Goal: Use online tool/utility: Utilize a website feature to perform a specific function

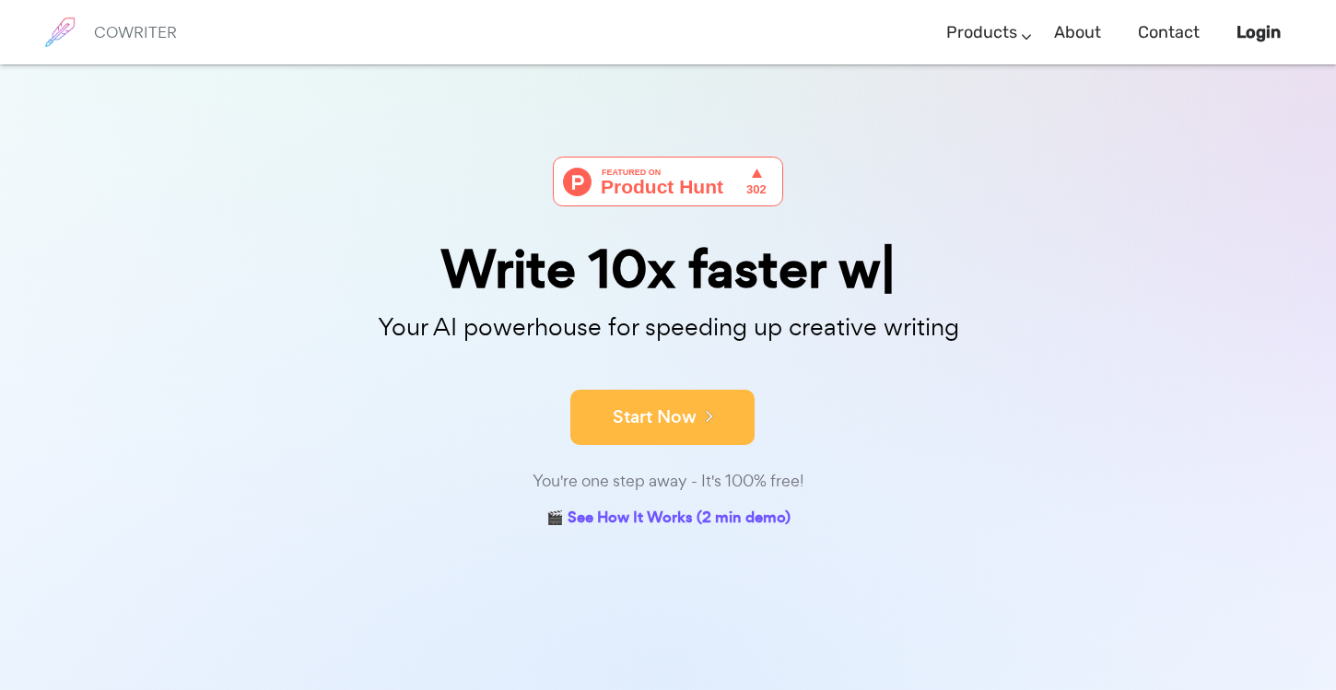
click at [609, 423] on button "Start Now" at bounding box center [662, 417] width 184 height 55
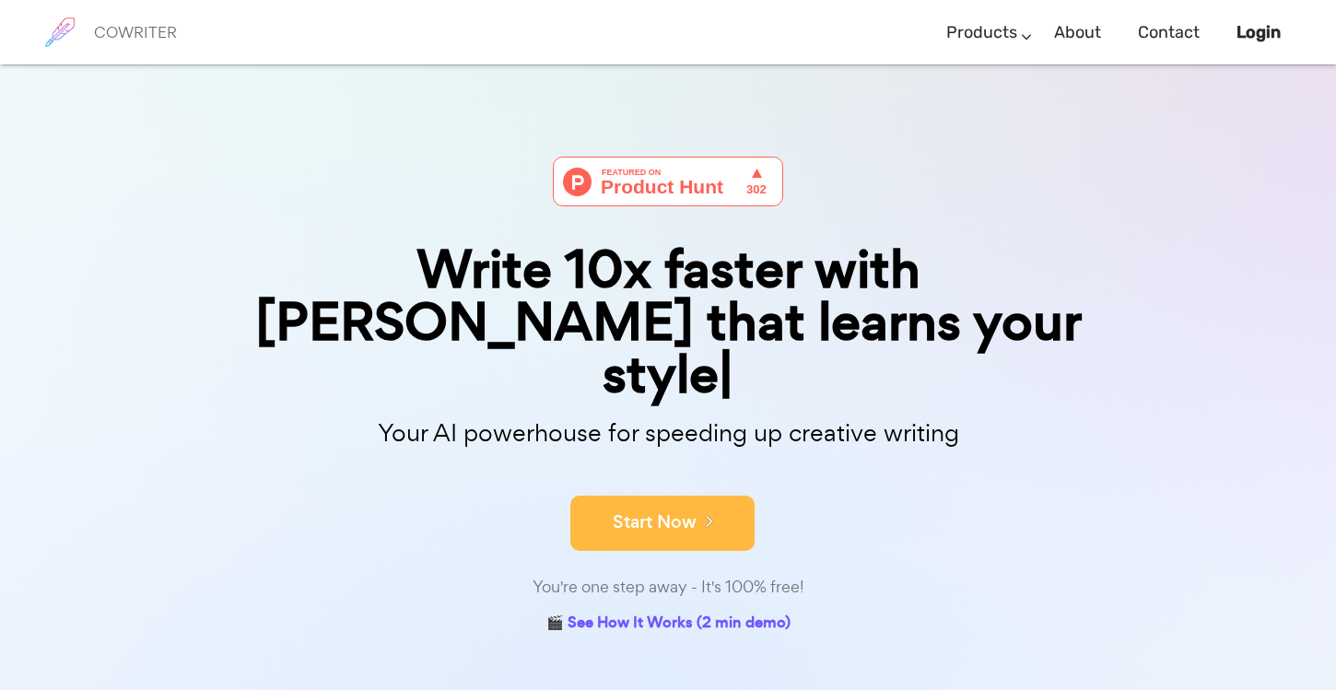
click at [611, 496] on button "Start Now" at bounding box center [662, 523] width 184 height 55
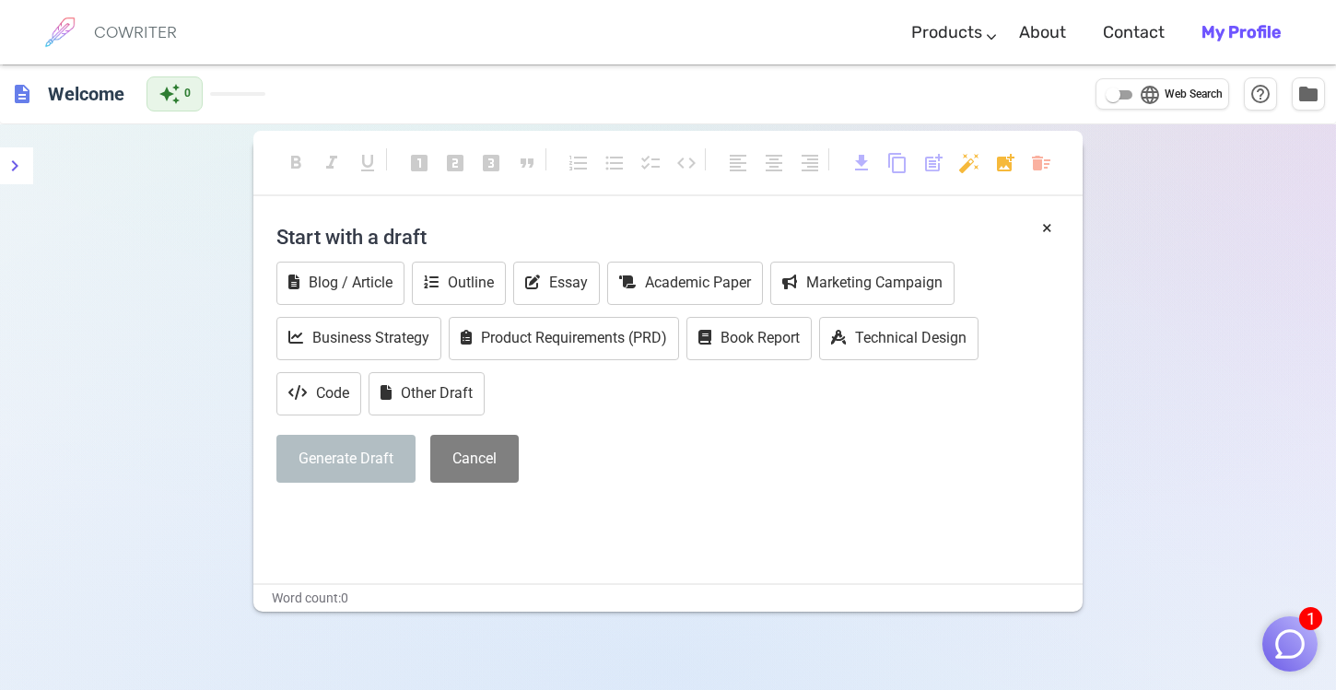
click at [471, 599] on div "Word count: 0" at bounding box center [667, 598] width 829 height 27
click at [427, 208] on div "format_bold format_italic format_underlined looks_one looks_two looks_3 format_…" at bounding box center [667, 173] width 829 height 84
click at [562, 278] on button "Essay" at bounding box center [556, 283] width 87 height 43
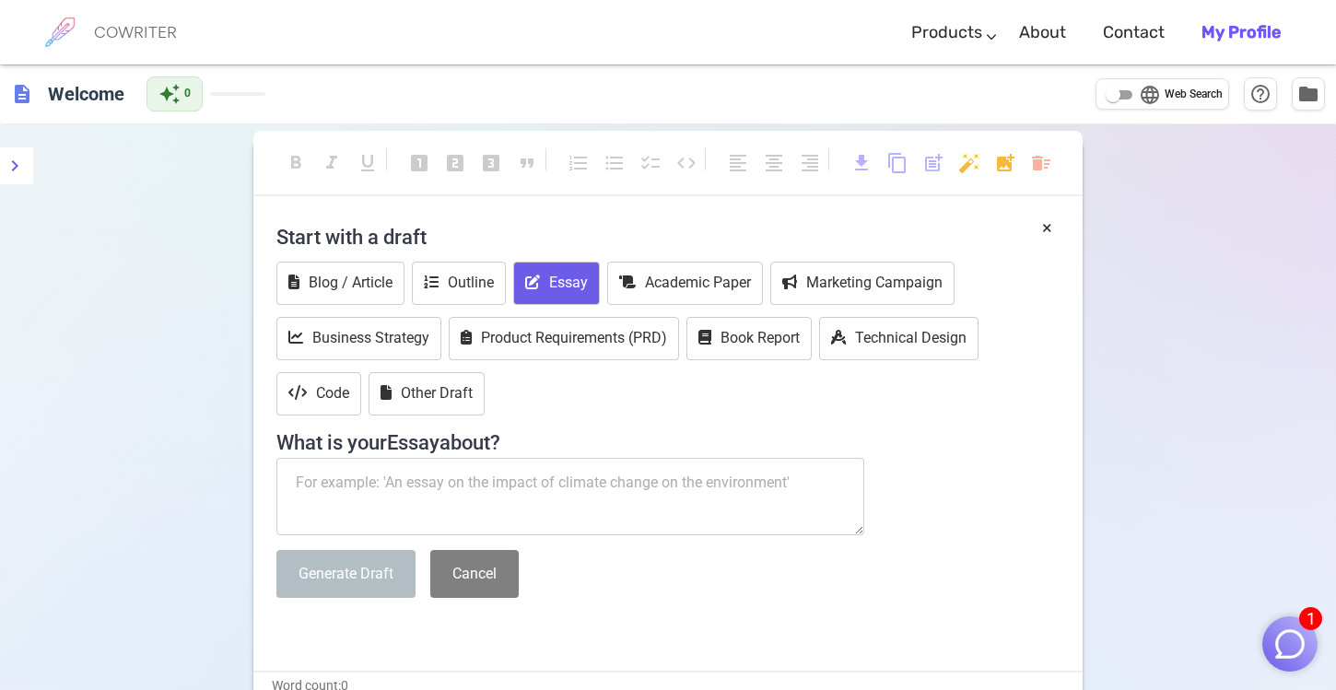
click at [419, 493] on textarea at bounding box center [570, 496] width 588 height 77
paste textarea "At the University of Michigan, we are focused on developing leaders and citizen…"
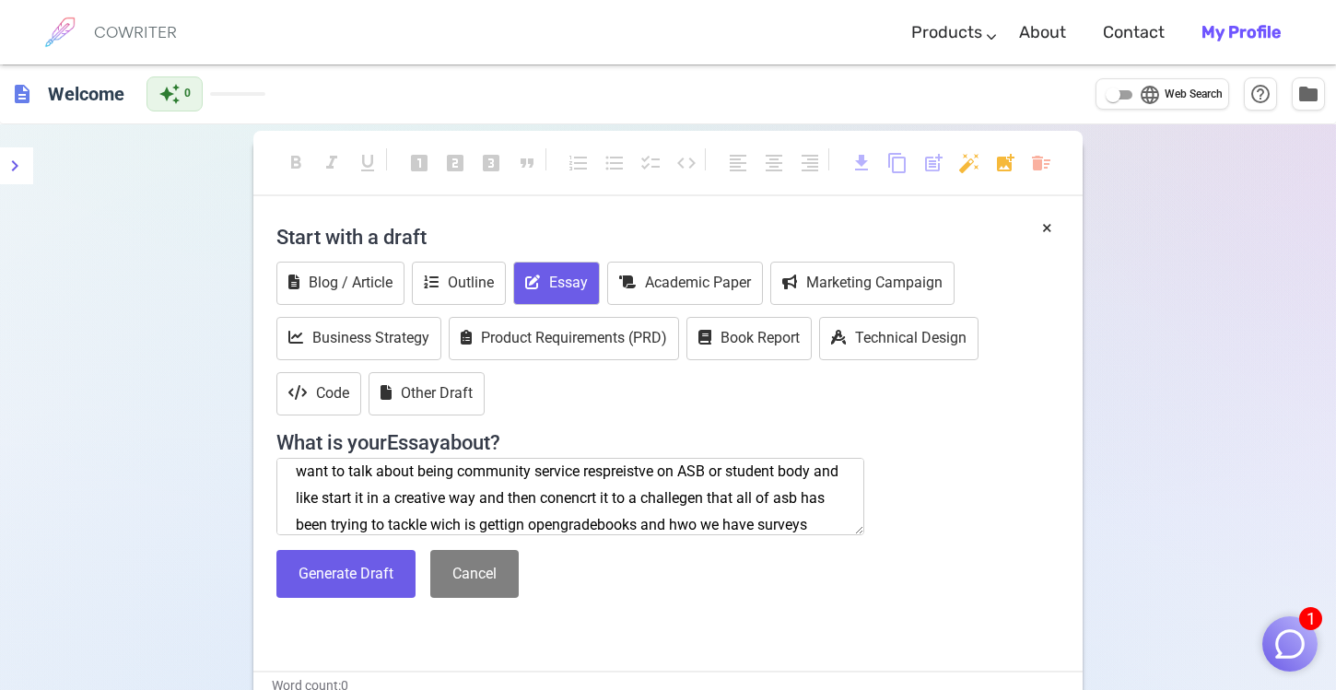
scroll to position [170, 0]
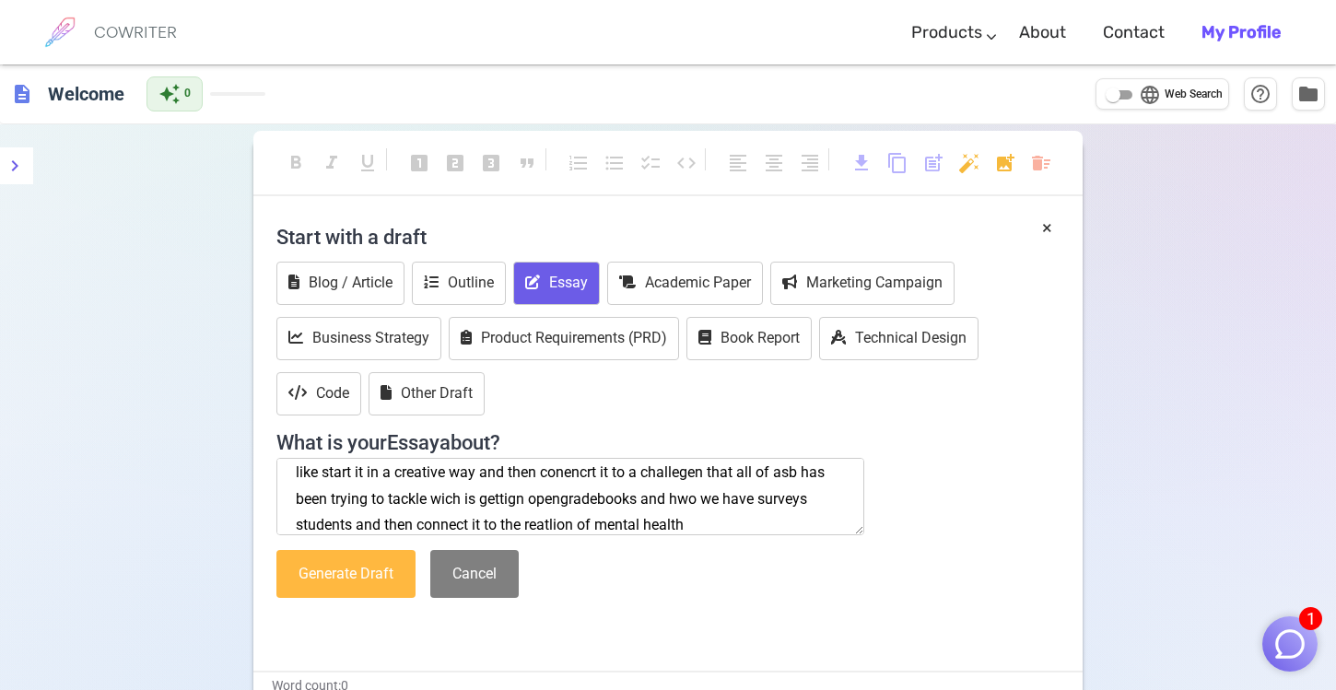
type textarea "At the University of Michigan, we are focused on developing leaders and citizen…"
click at [334, 573] on button "Generate Draft" at bounding box center [345, 574] width 139 height 49
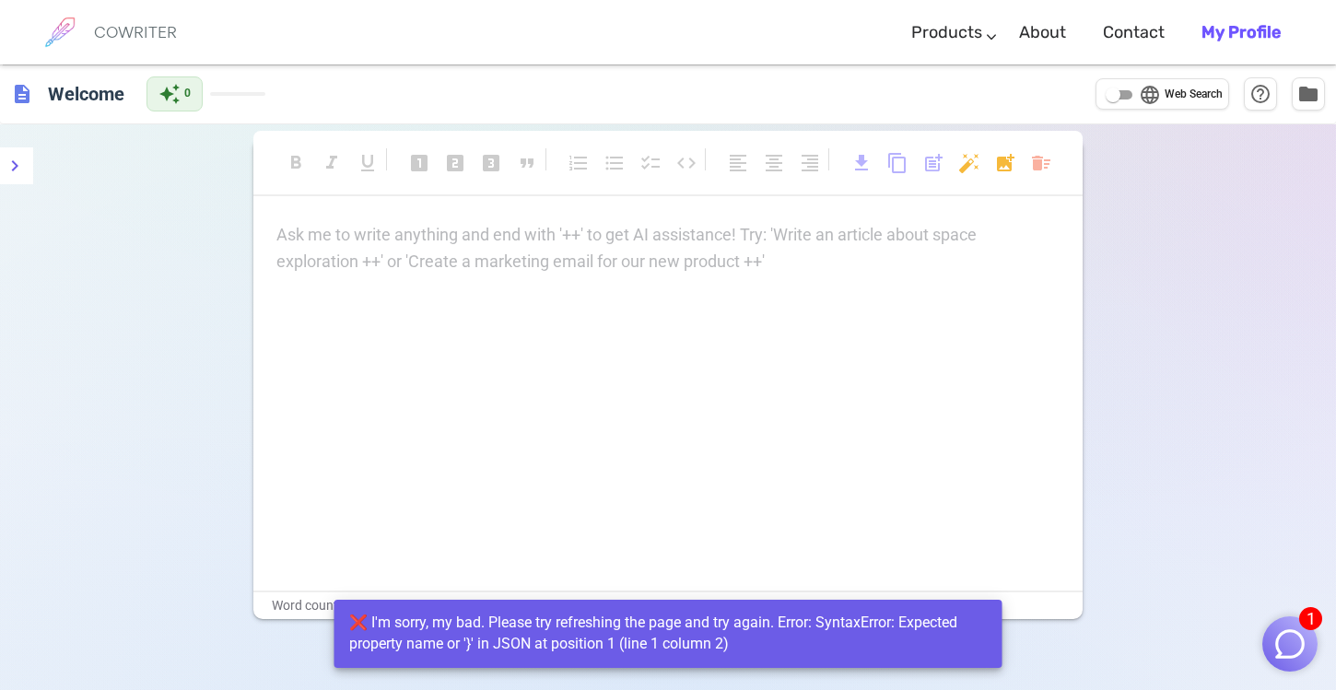
click at [469, 404] on div "Ask me to write anything and end with '++' to get AI assistance! Try: 'Write an…" at bounding box center [667, 406] width 829 height 369
click at [438, 278] on div "Ask me to write anything and end with '++' to get AI assistance! Try: 'Write an…" at bounding box center [667, 406] width 829 height 369
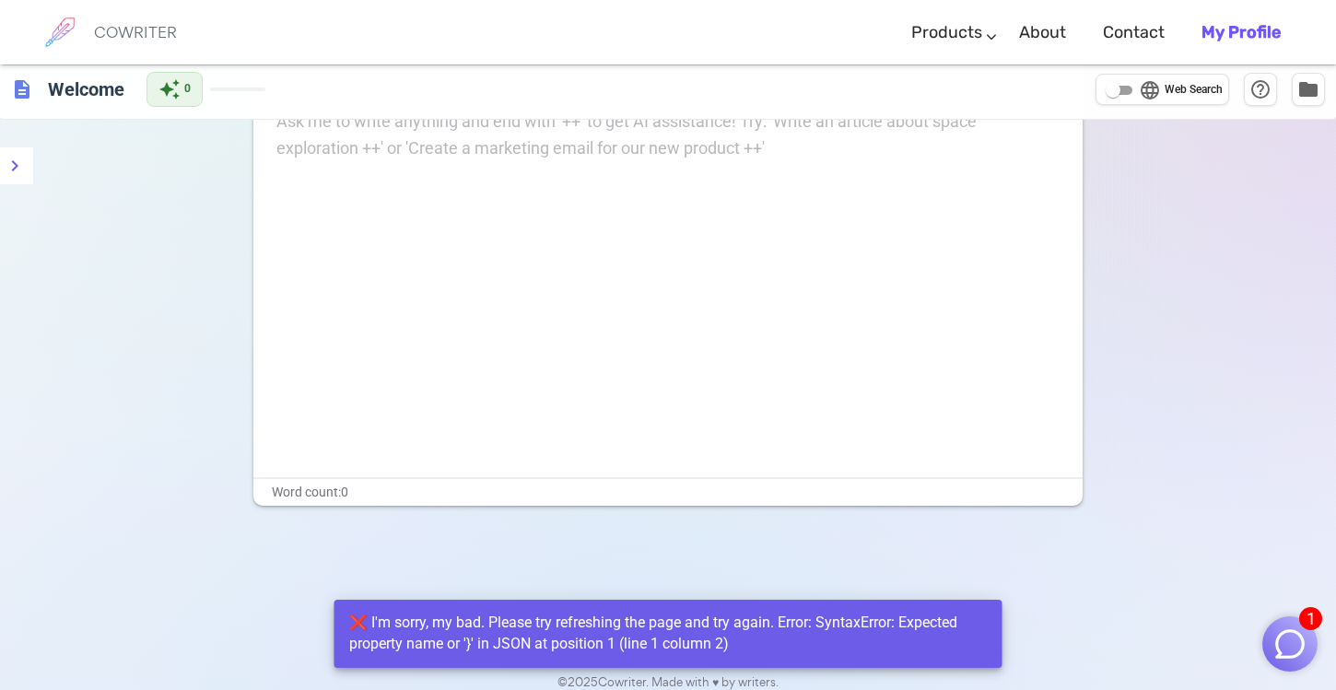
scroll to position [124, 0]
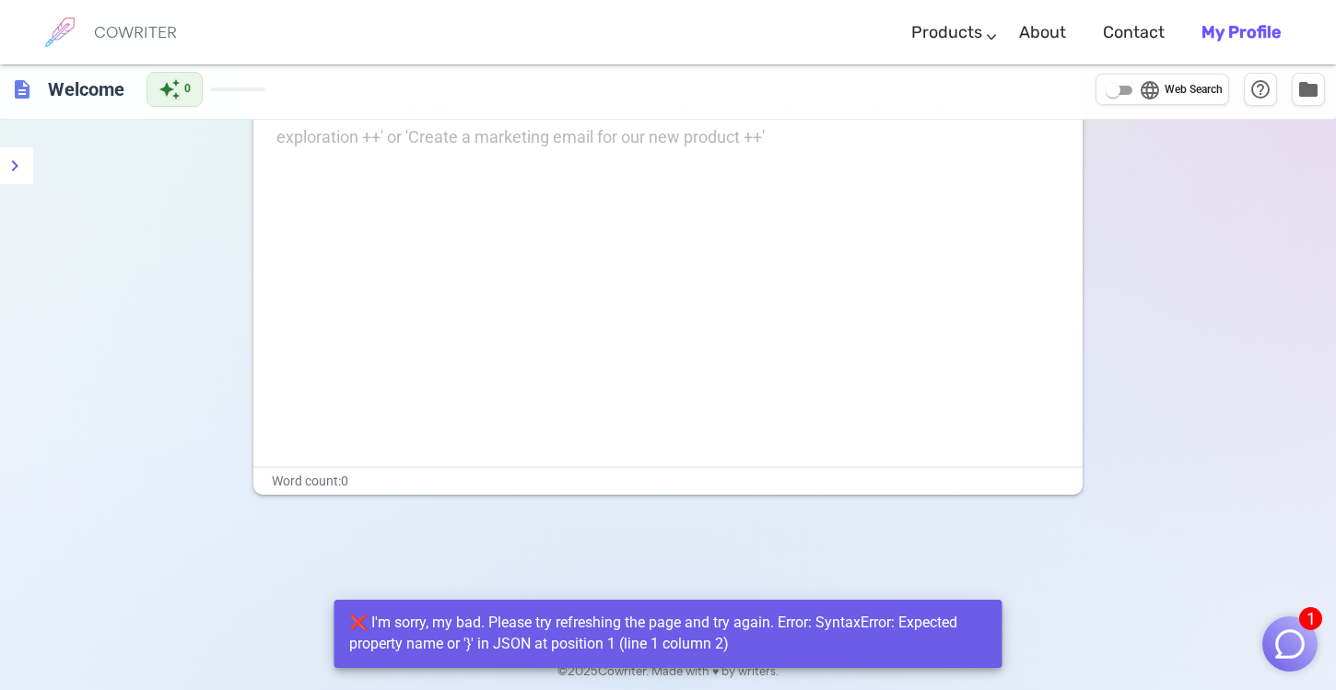
click at [348, 474] on div "Word count: 0" at bounding box center [667, 481] width 829 height 27
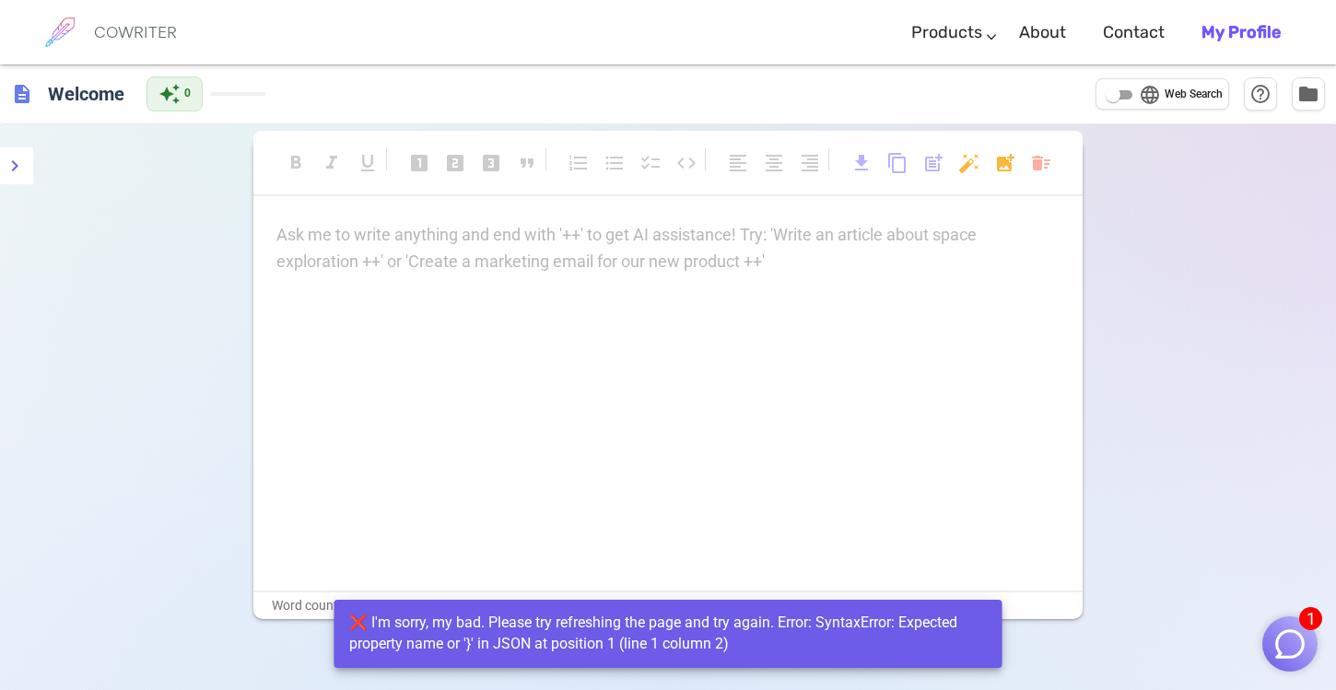
click at [623, 193] on div "format_bold format_italic format_underlined looks_one looks_two looks_3 format_…" at bounding box center [667, 171] width 829 height 49
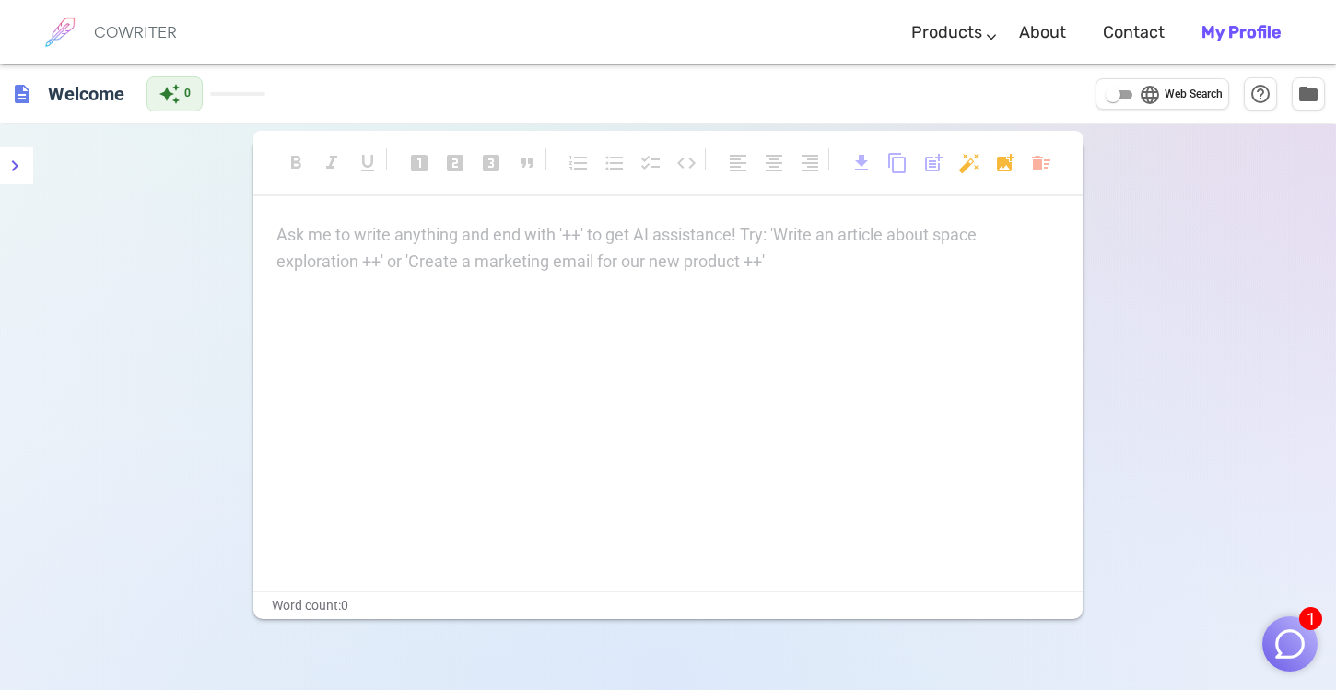
click at [509, 287] on div "Ask me to write anything and end with '++' to get AI assistance! Try: 'Write an…" at bounding box center [667, 406] width 829 height 369
click at [521, 237] on p "Ask me to write anything and end with '++' to get AI assistance! Try: 'Write an…" at bounding box center [667, 235] width 783 height 27
click at [492, 220] on div "format_bold format_italic format_underlined looks_one looks_two looks_3 format_…" at bounding box center [667, 378] width 829 height 481
click at [492, 265] on div "Ask me to write anything and end with '++' to get AI assistance! Try: 'Write an…" at bounding box center [667, 248] width 783 height 53
drag, startPoint x: 492, startPoint y: 238, endPoint x: 582, endPoint y: 293, distance: 105.9
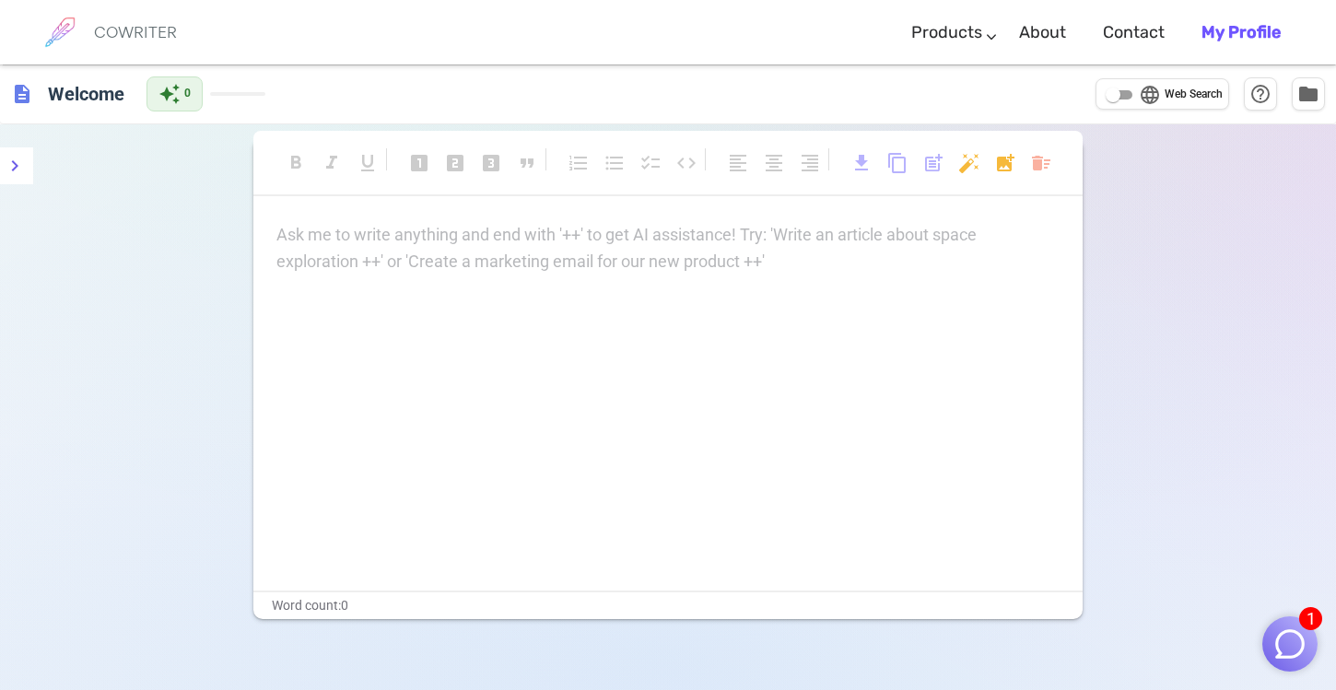
click at [582, 293] on div "Ask me to write anything and end with '++' to get AI assistance! Try: 'Write an…" at bounding box center [667, 406] width 829 height 369
click at [561, 239] on p "Ask me to write anything and end with '++' to get AI assistance! Try: 'Write an…" at bounding box center [667, 235] width 783 height 27
click at [286, 224] on p "Ask me to write anything and end with '++' to get AI assistance! Try: 'Write an…" at bounding box center [667, 235] width 783 height 27
paste div
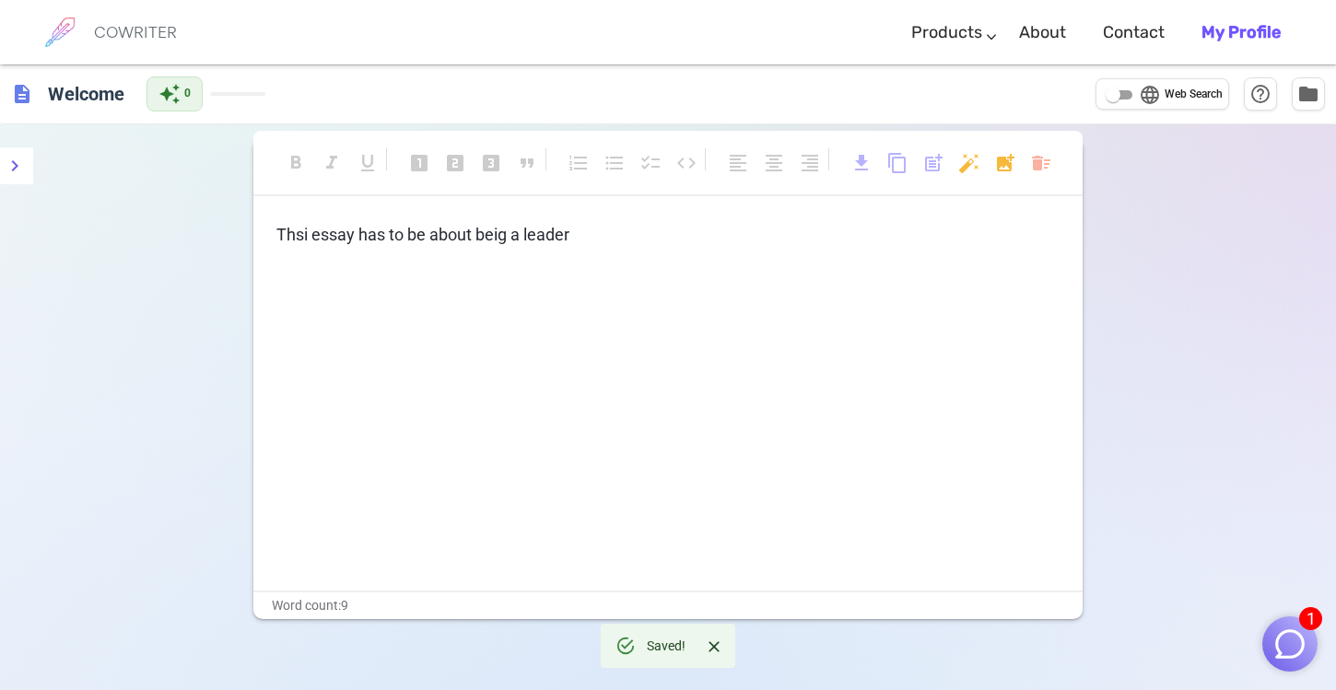
click at [624, 644] on icon at bounding box center [625, 646] width 20 height 20
click at [178, 91] on span "auto_awesome" at bounding box center [169, 93] width 22 height 22
click at [479, 256] on p "﻿" at bounding box center [667, 269] width 783 height 27
click at [529, 233] on span "Thsi essay has to be about beig a leader" at bounding box center [422, 234] width 293 height 19
click at [295, 163] on span "format_bold" at bounding box center [296, 163] width 22 height 22
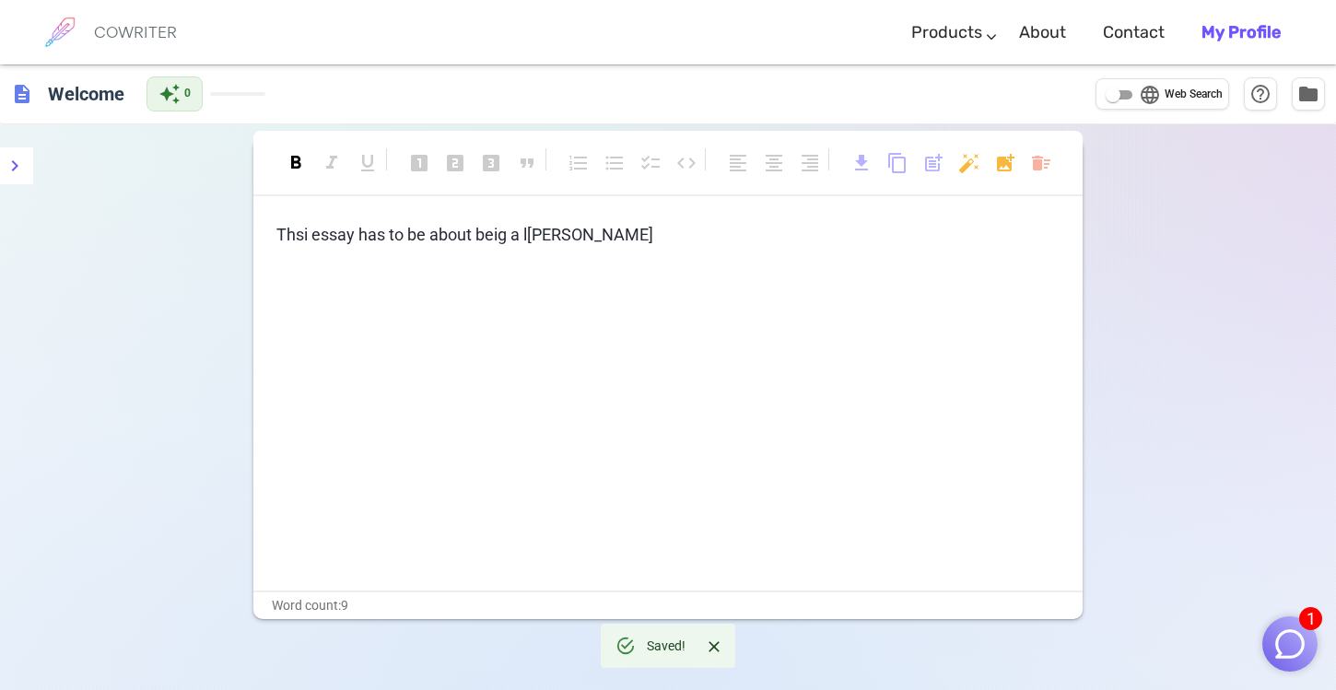
click at [18, 92] on span "description" at bounding box center [22, 94] width 22 height 22
